Goal: Find contact information: Find contact information

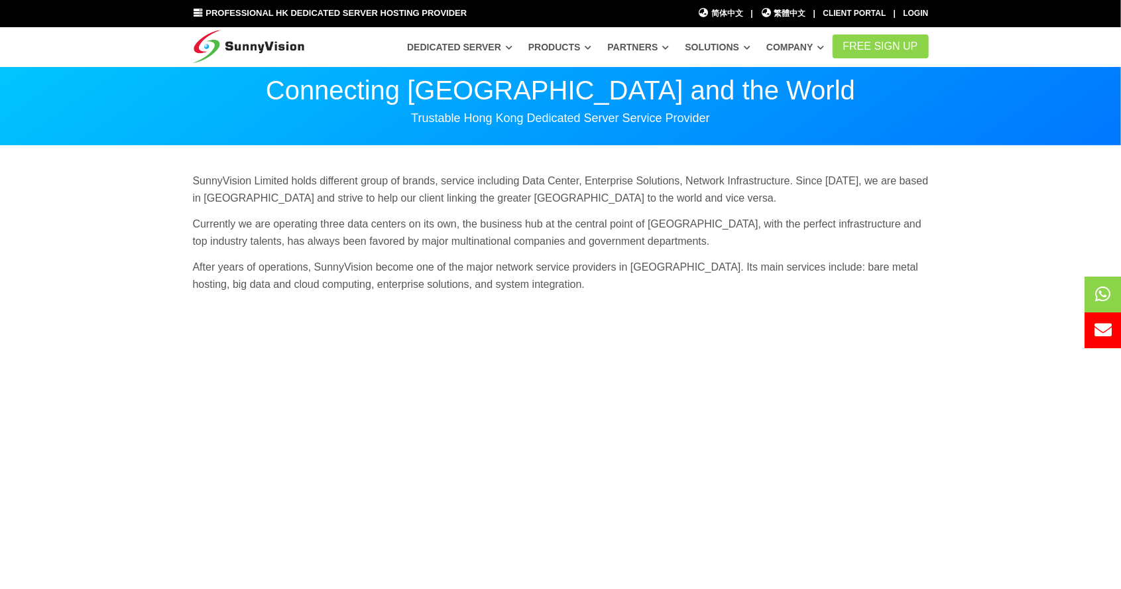
click at [822, 50] on link "Company" at bounding box center [795, 47] width 58 height 24
click at [824, 47] on link "Company" at bounding box center [795, 47] width 58 height 24
click at [822, 48] on link "Company" at bounding box center [795, 47] width 58 height 24
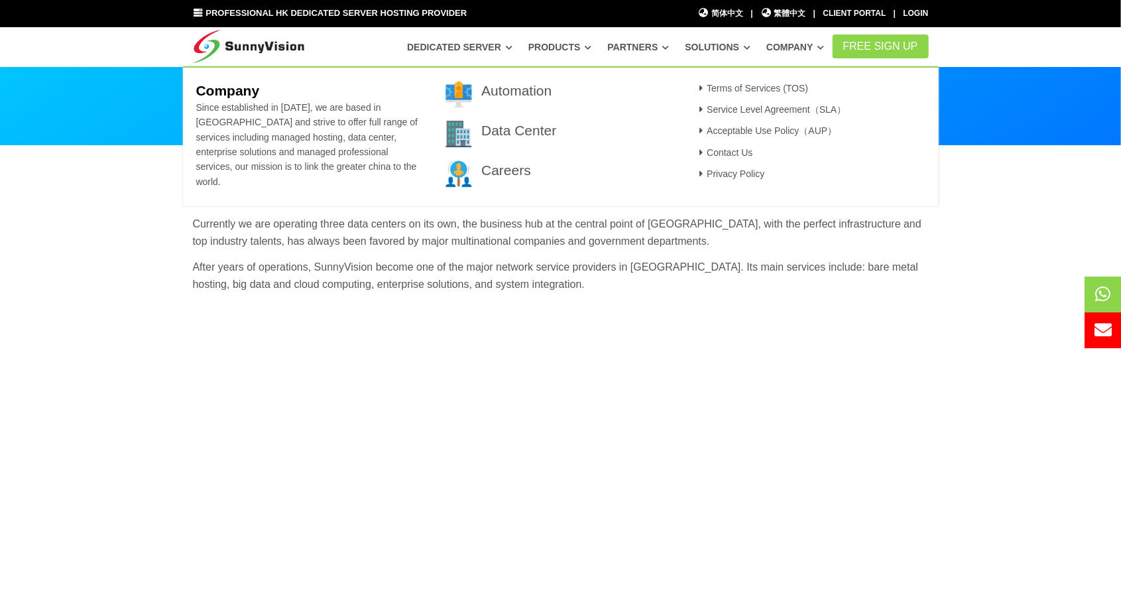
click at [741, 48] on link "Solutions" at bounding box center [718, 47] width 66 height 24
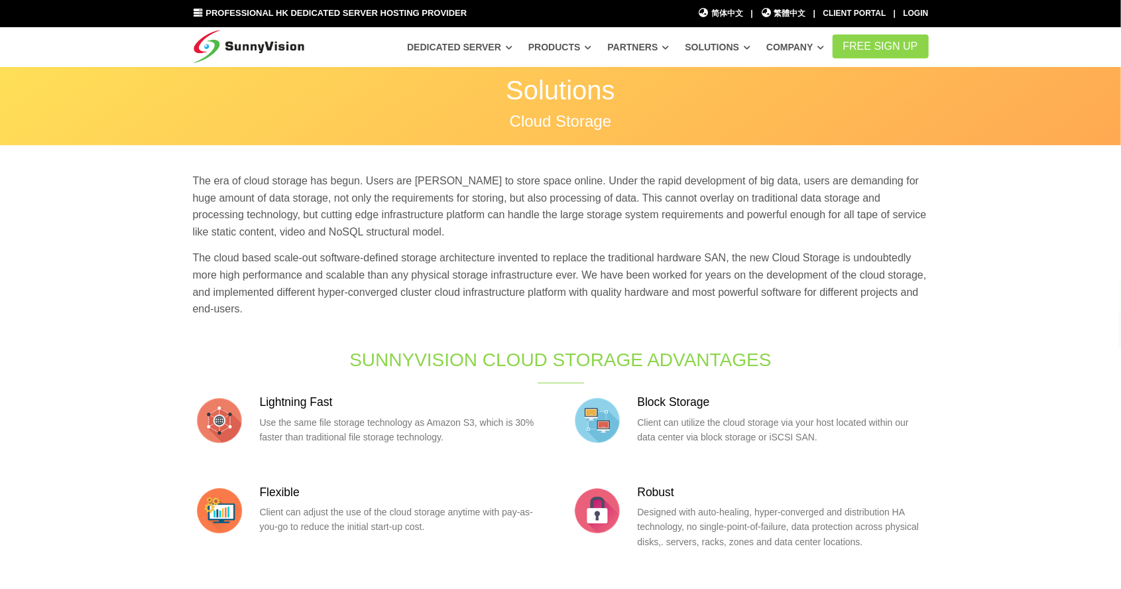
click at [650, 40] on link "Partners" at bounding box center [639, 47] width 62 height 24
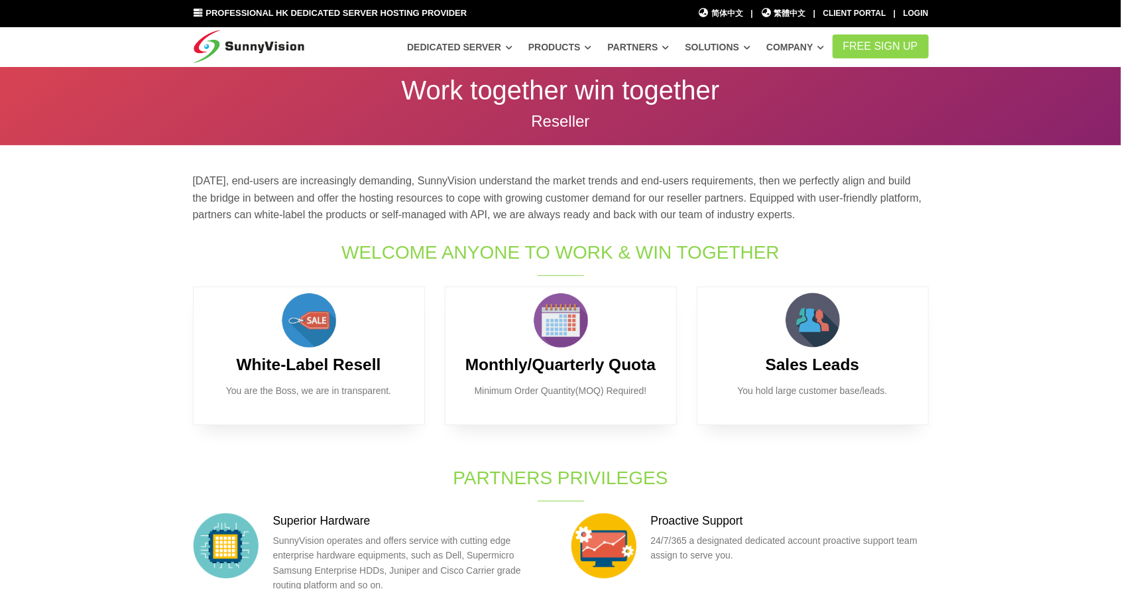
click at [513, 38] on link "Products" at bounding box center [459, 47] width 105 height 24
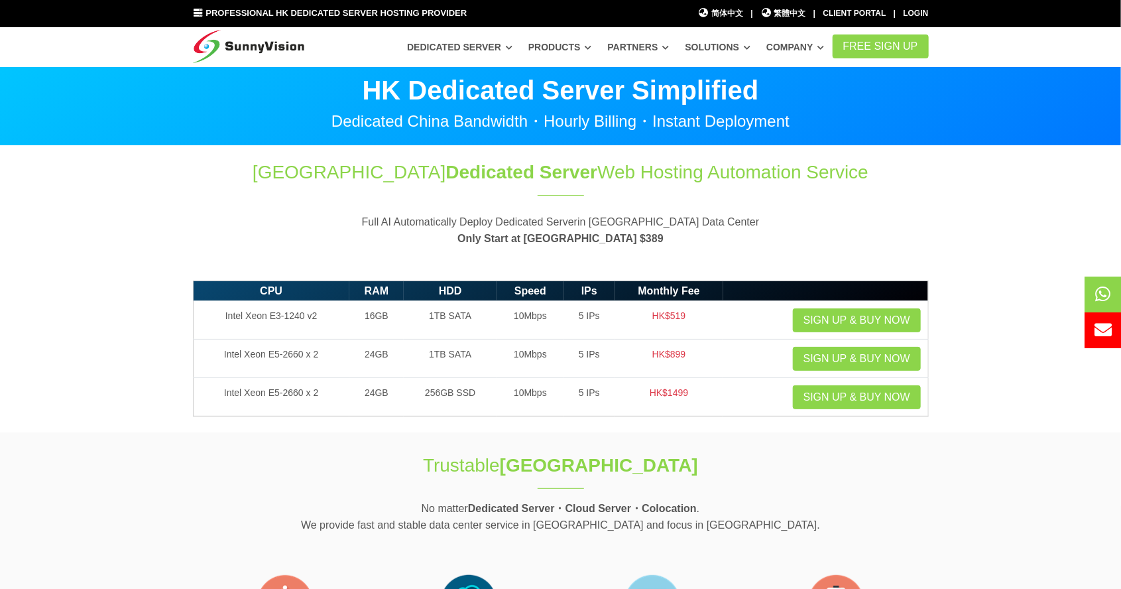
click at [489, 48] on link "Dedicated Server" at bounding box center [459, 47] width 105 height 24
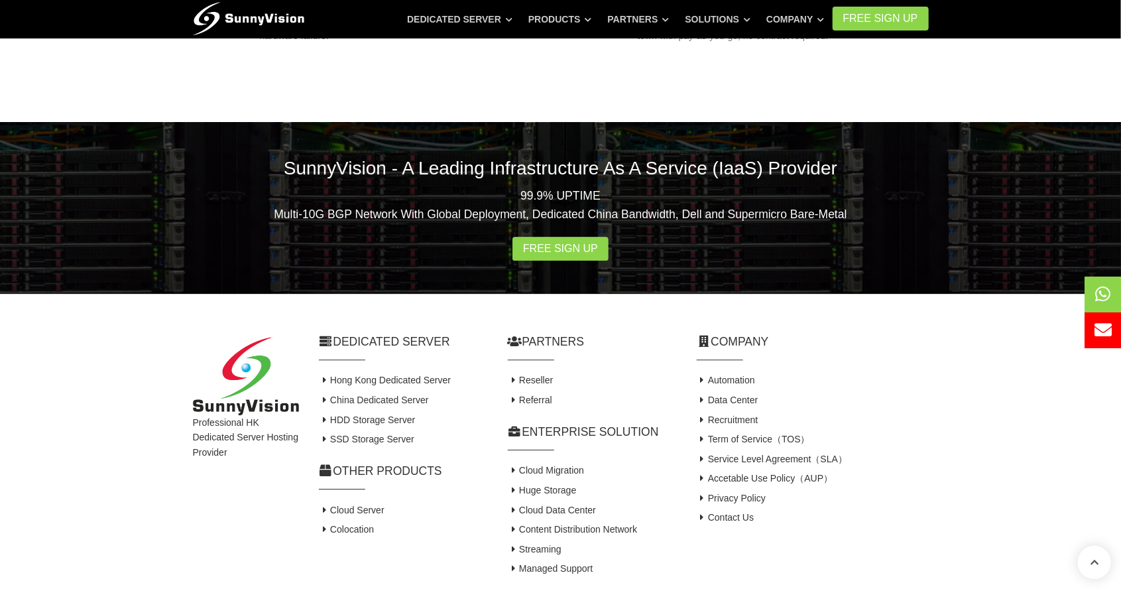
scroll to position [1886, 0]
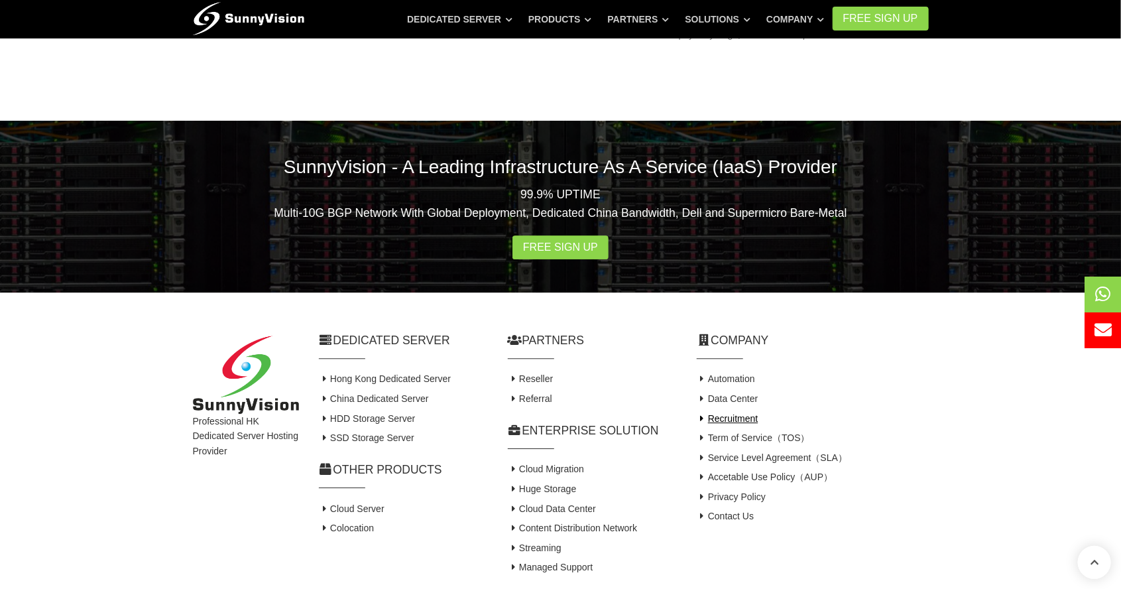
click at [742, 414] on link "Recruitment" at bounding box center [728, 418] width 62 height 11
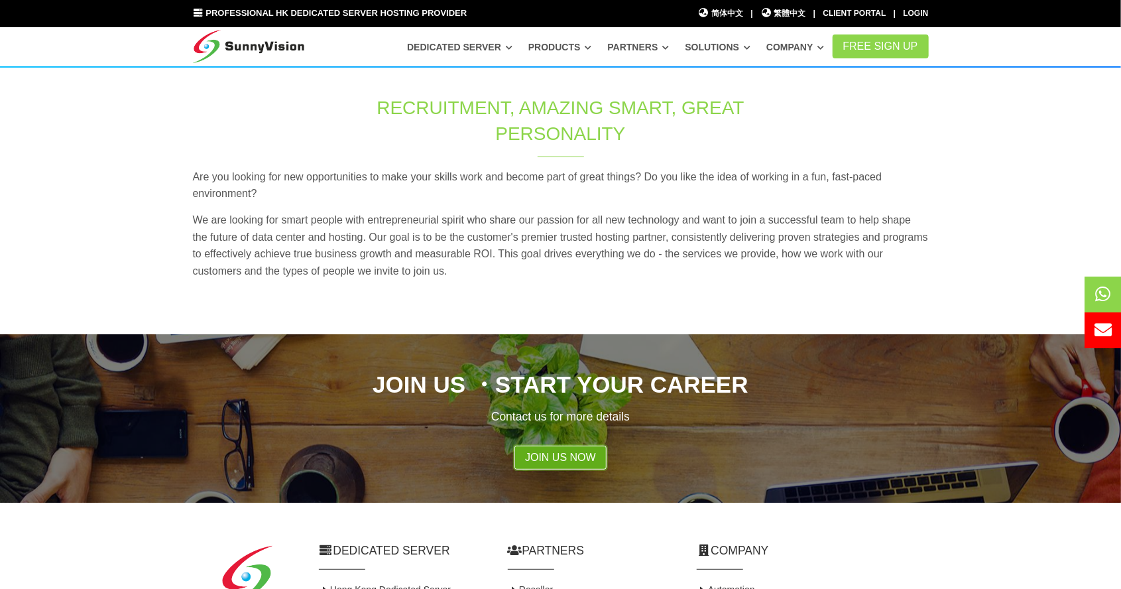
click at [578, 468] on link "Join Us Now" at bounding box center [561, 458] width 92 height 24
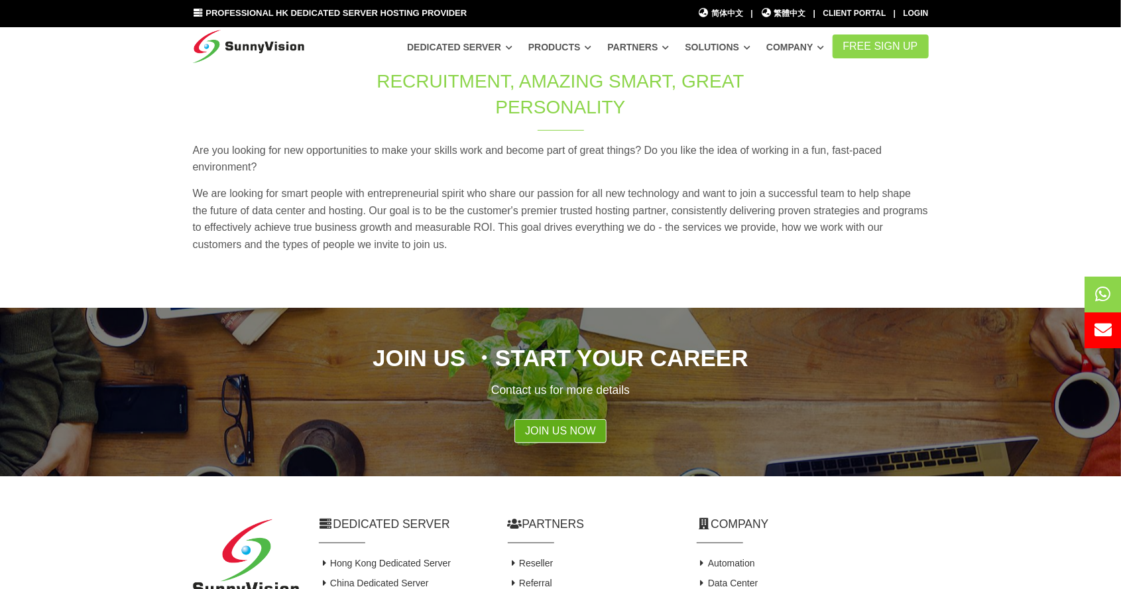
scroll to position [141, 0]
